Goal: Navigation & Orientation: Find specific page/section

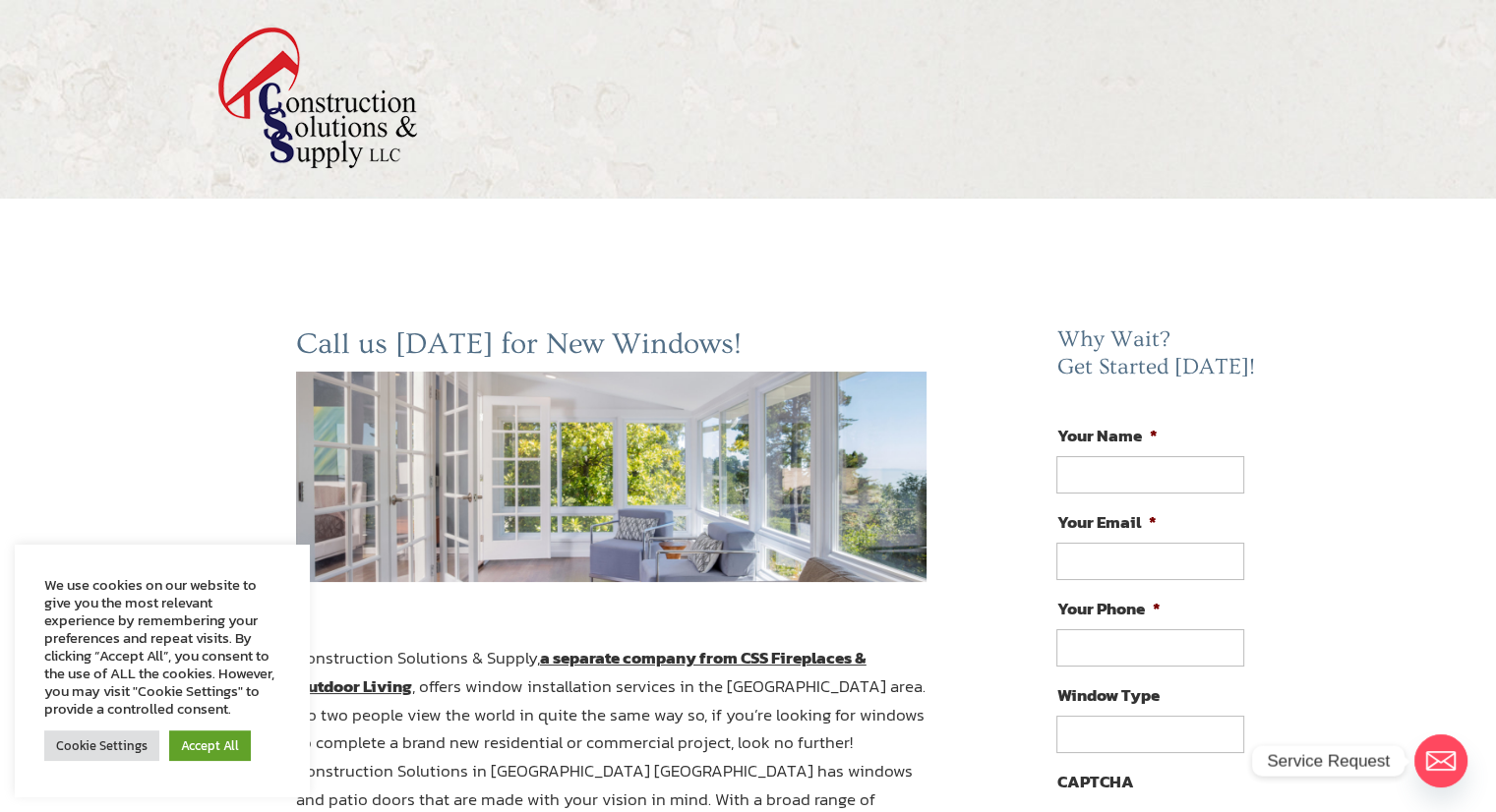
click at [232, 102] on img at bounding box center [318, 97] width 201 height 143
click at [286, 117] on img at bounding box center [318, 97] width 201 height 143
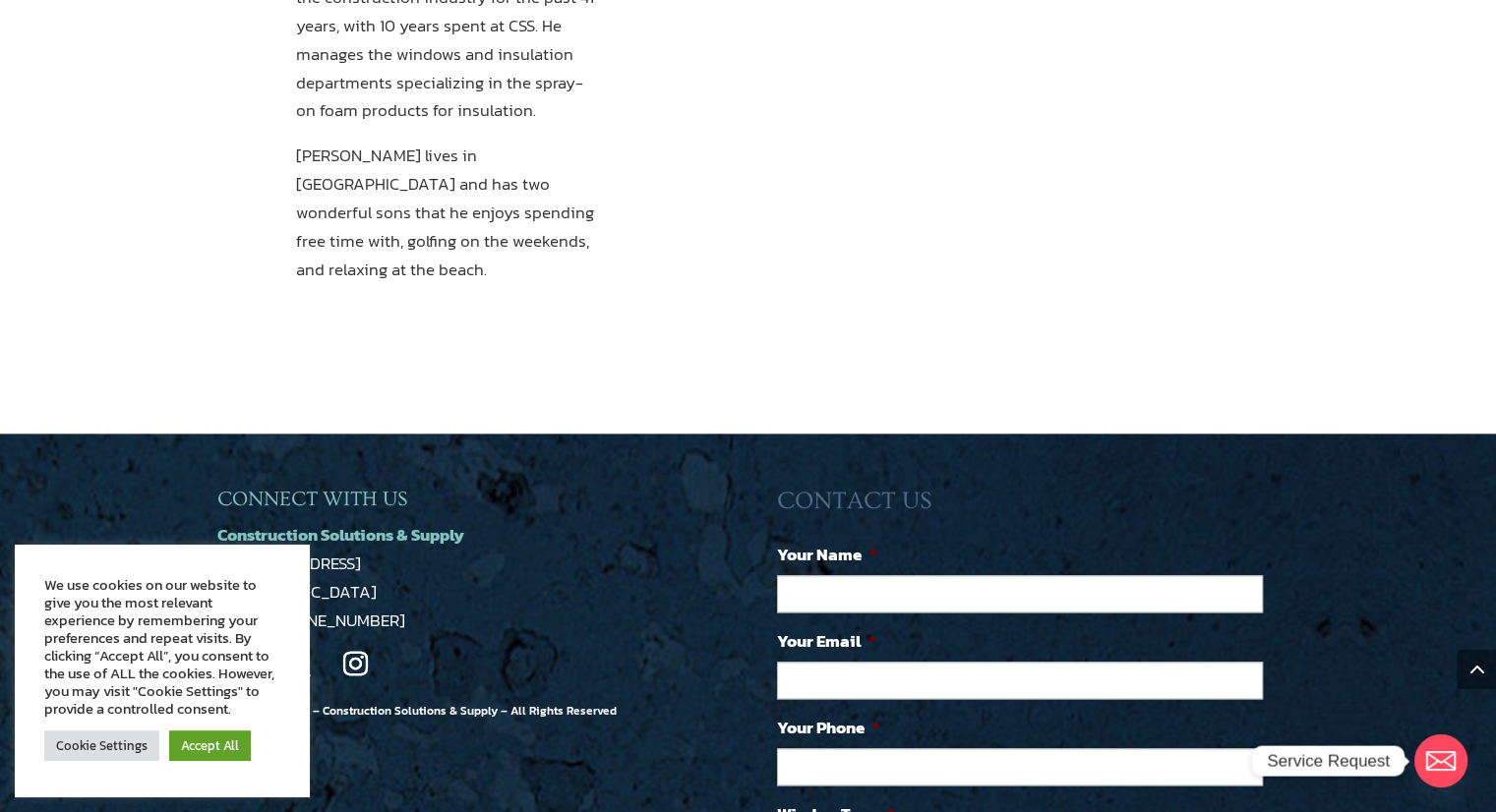
scroll to position [2163, 0]
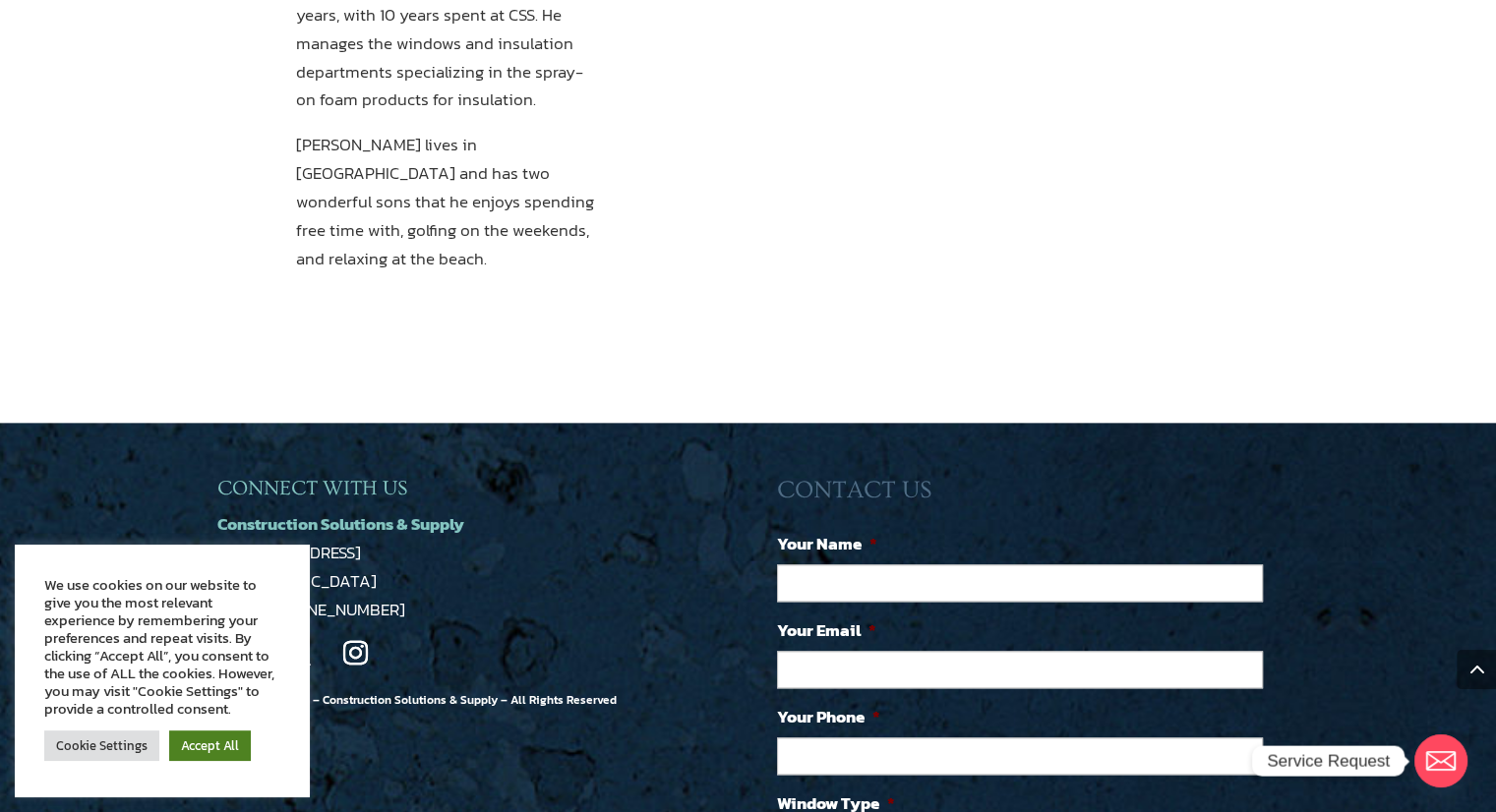
click at [189, 738] on link "Accept All" at bounding box center [209, 745] width 82 height 30
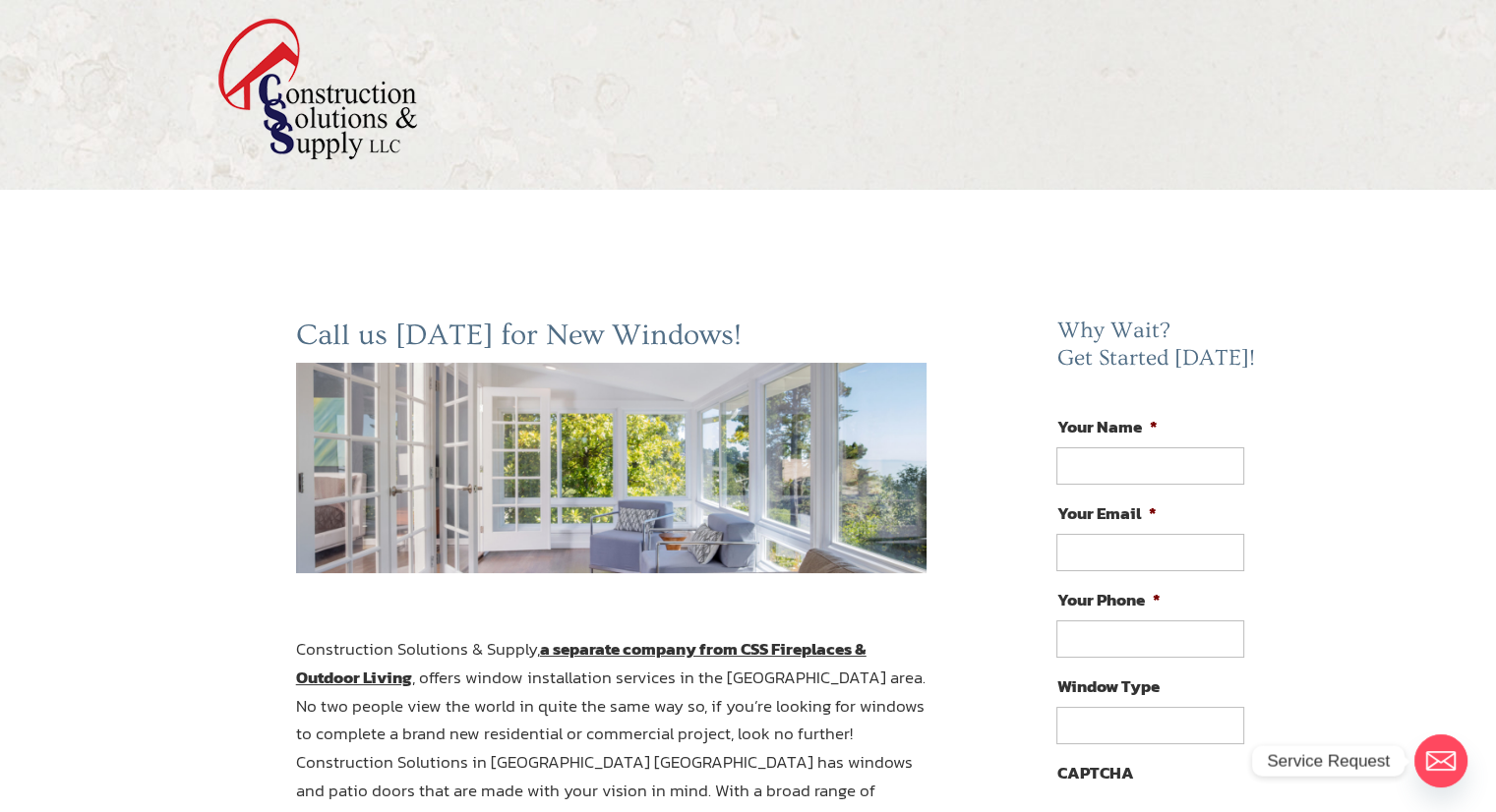
scroll to position [0, 0]
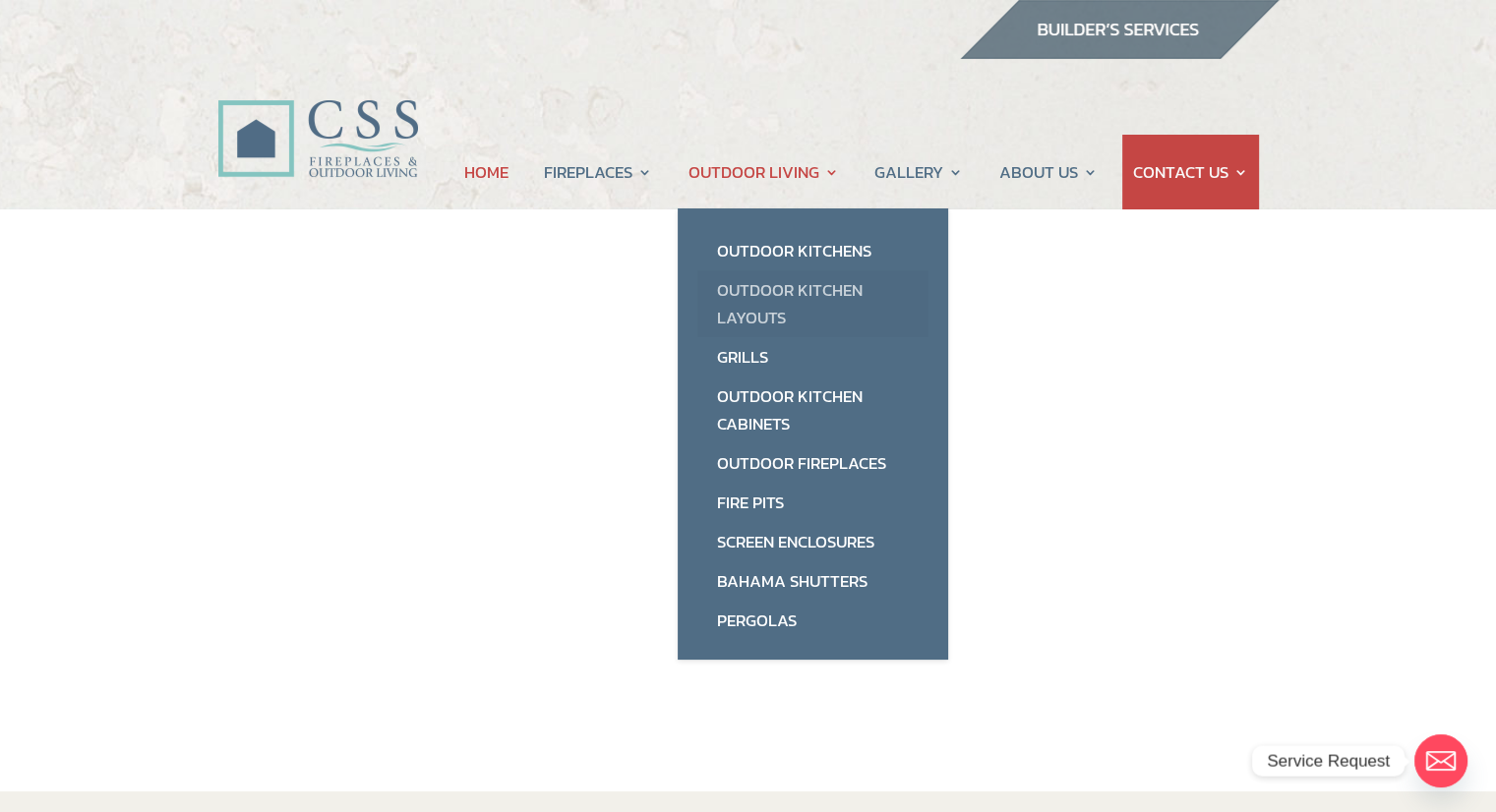
click at [787, 276] on link "Outdoor Kitchen Layouts" at bounding box center [812, 304] width 231 height 67
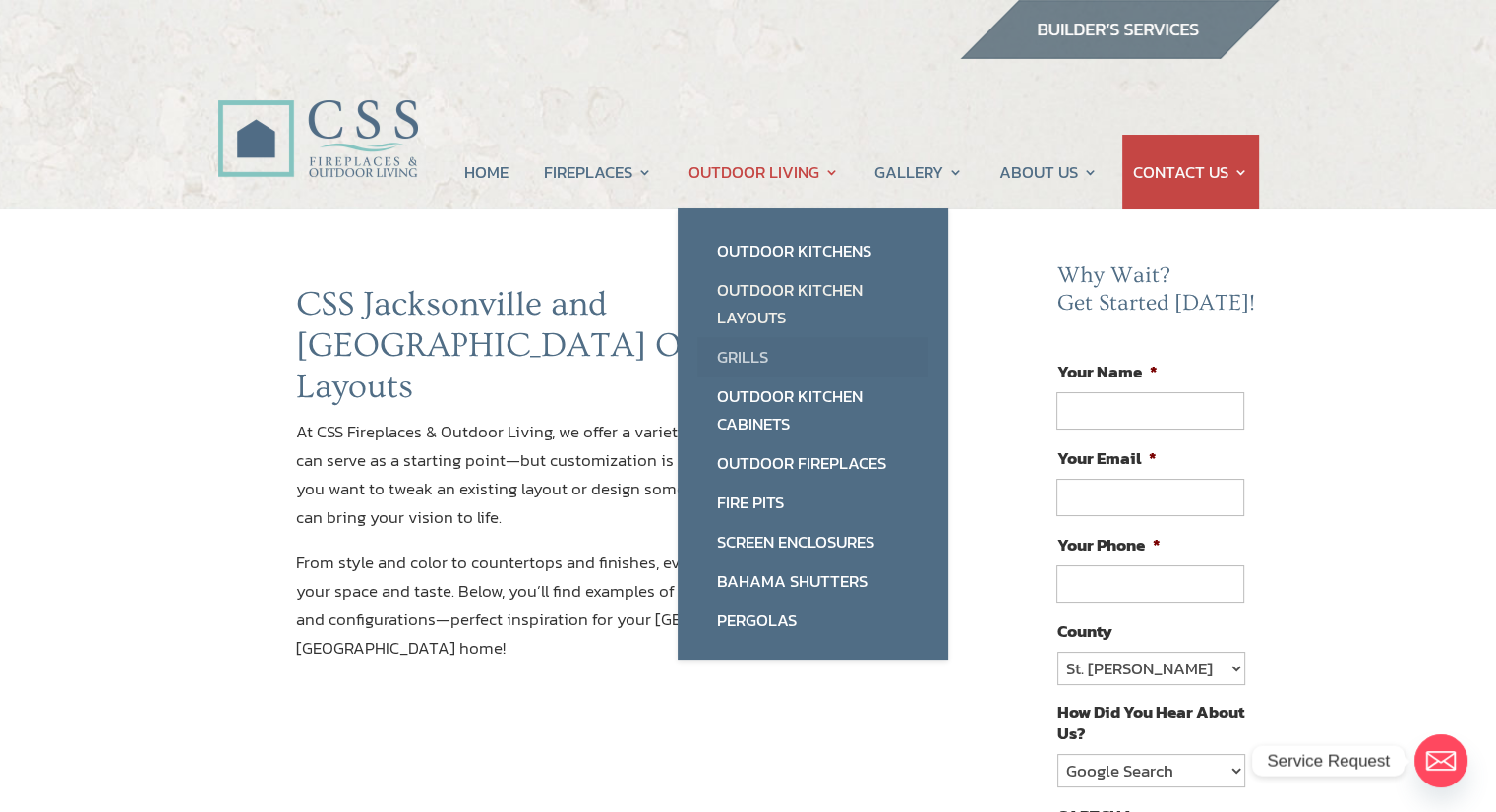
click at [735, 347] on link "Grills" at bounding box center [812, 357] width 231 height 39
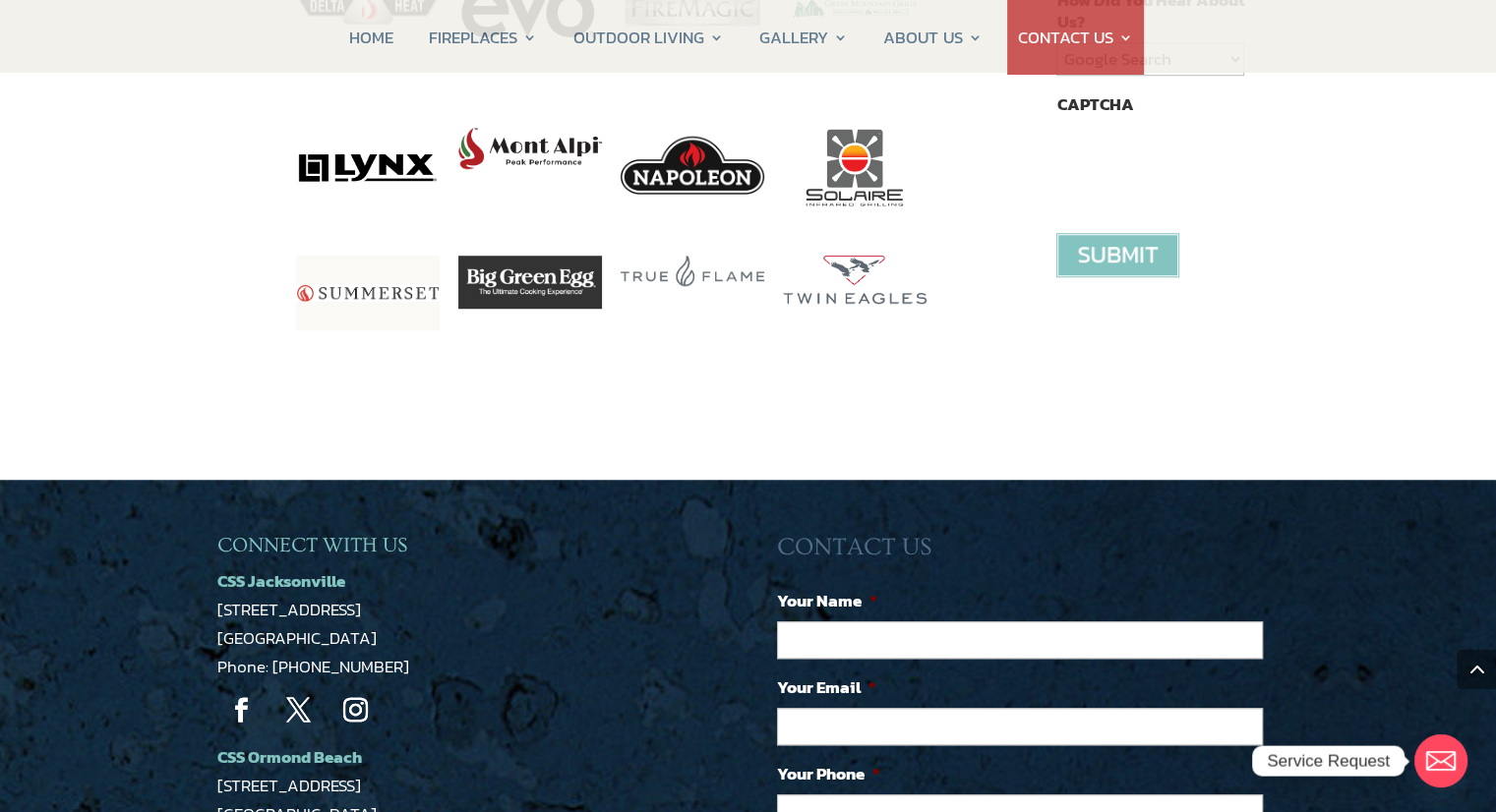
scroll to position [1081, 0]
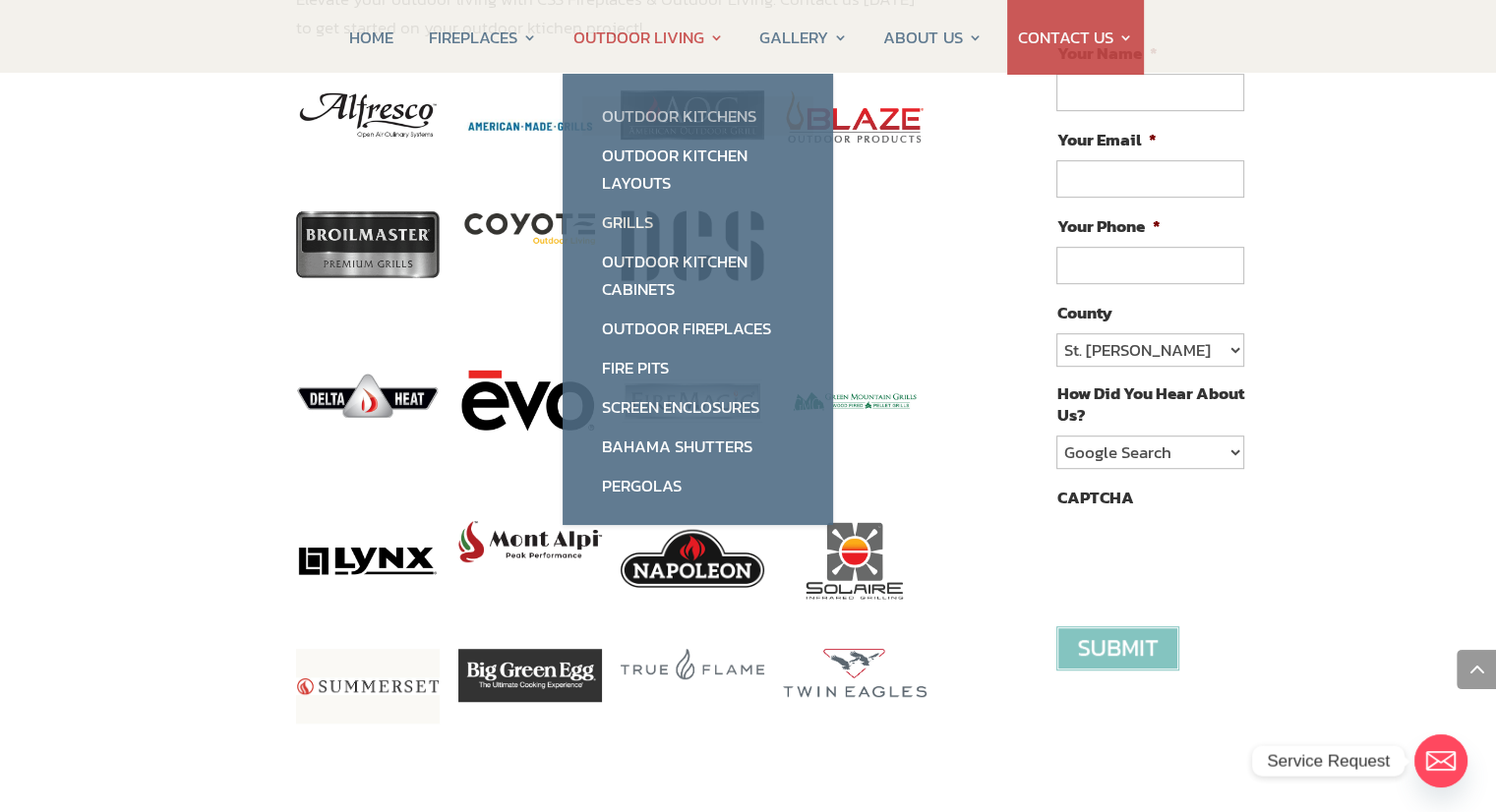
click at [657, 124] on link "Outdoor Kitchens" at bounding box center [697, 116] width 231 height 39
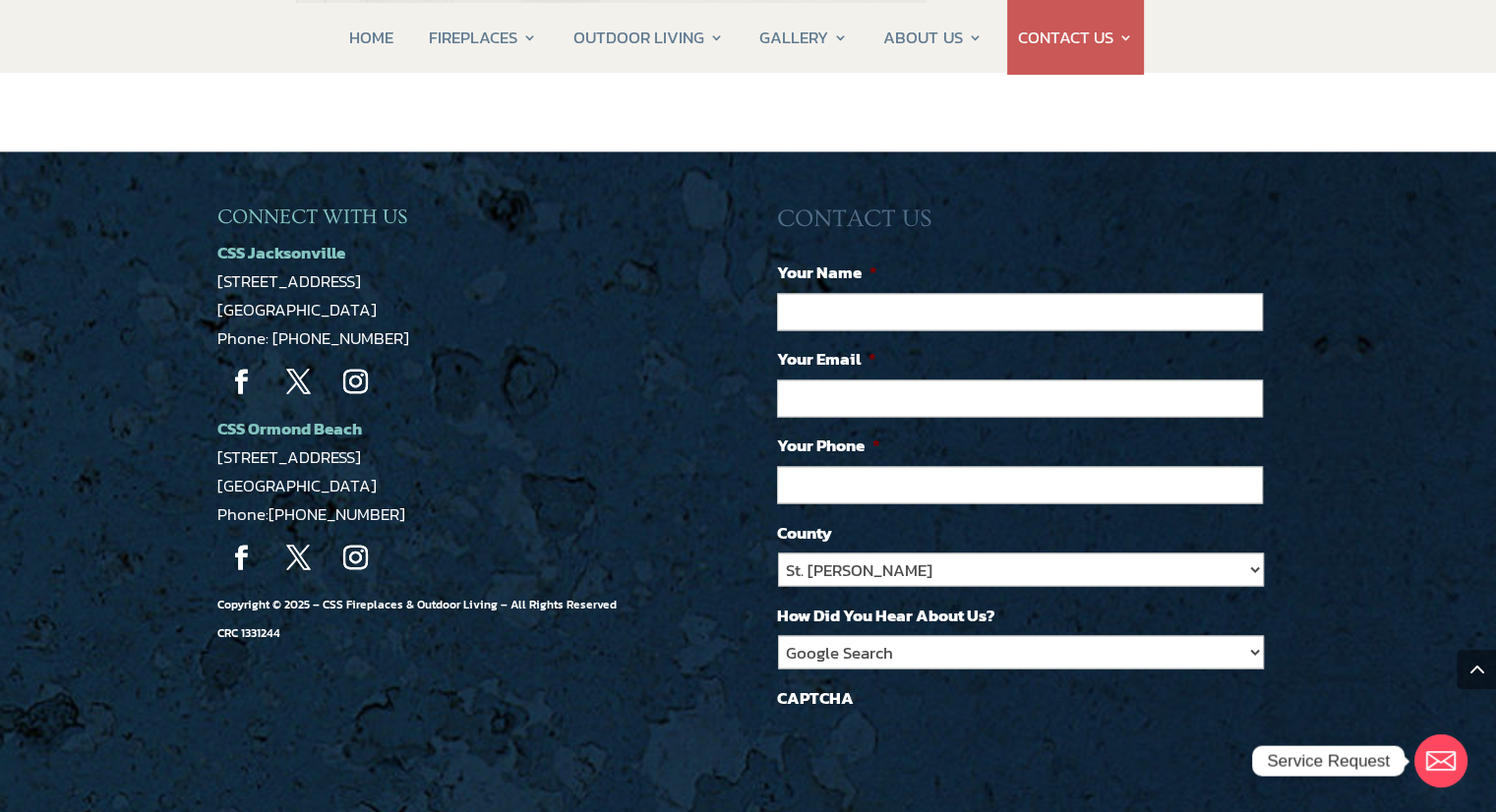
scroll to position [3388, 0]
